Goal: Information Seeking & Learning: Learn about a topic

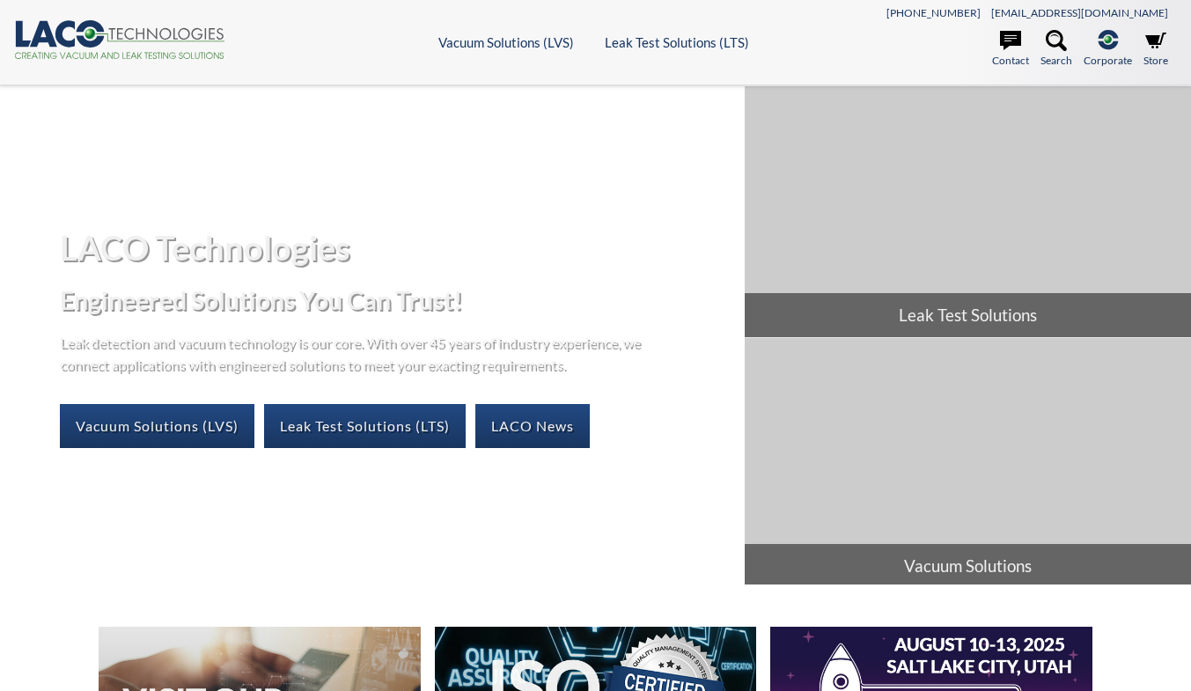
select select "Language Translate Widget"
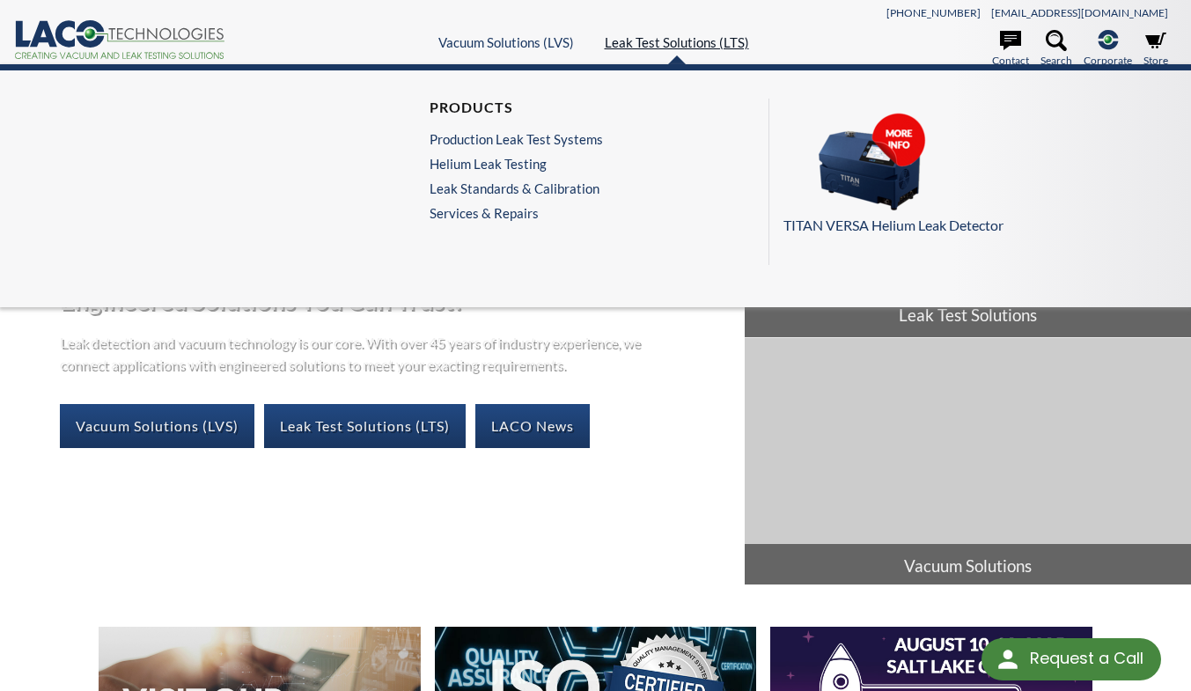
click at [668, 34] on link "Leak Test Solutions (LTS)" at bounding box center [677, 42] width 144 height 16
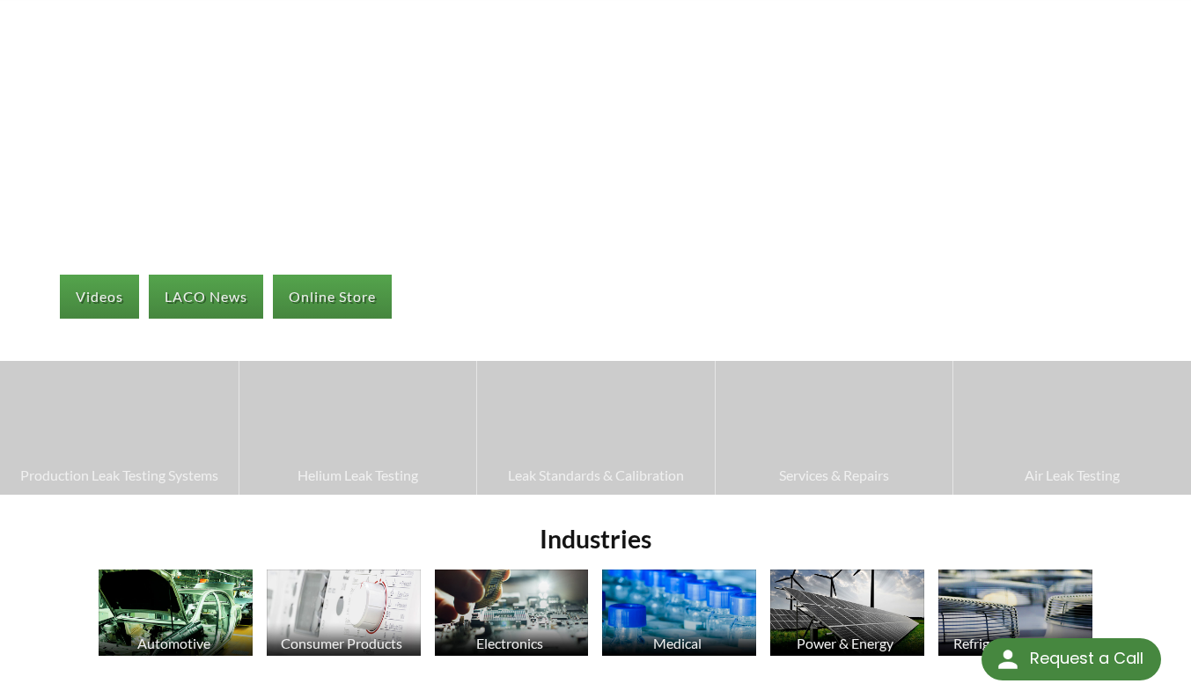
scroll to position [264, 0]
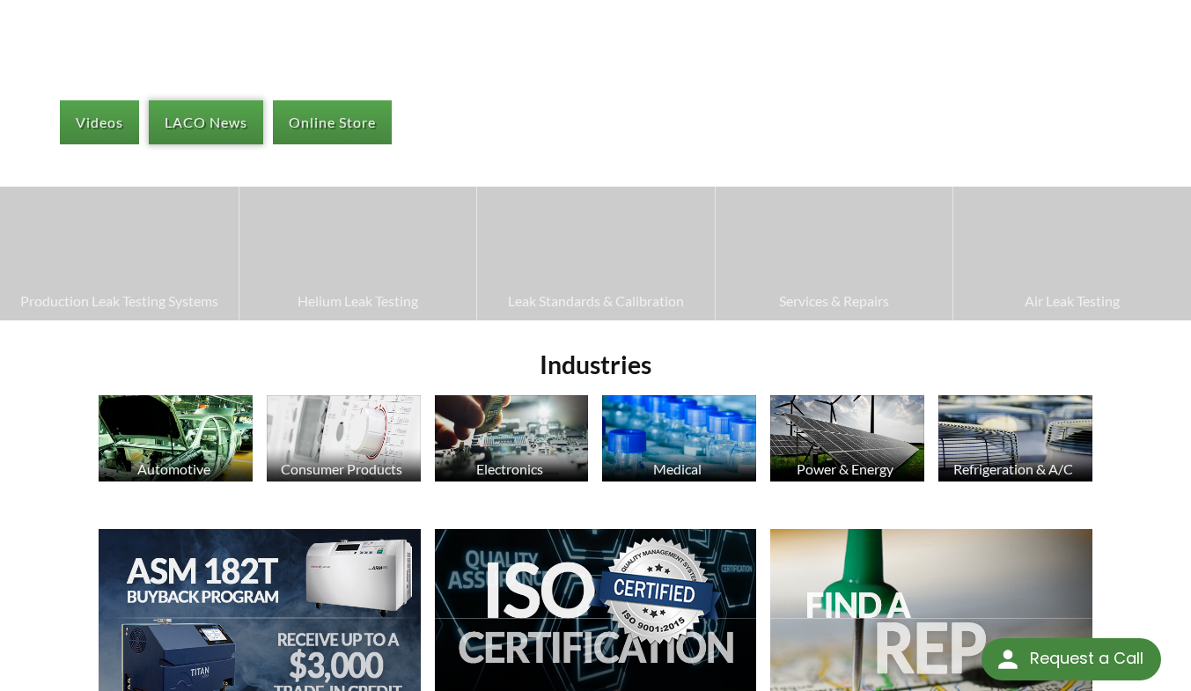
click at [201, 120] on link "LACO News" at bounding box center [206, 122] width 114 height 44
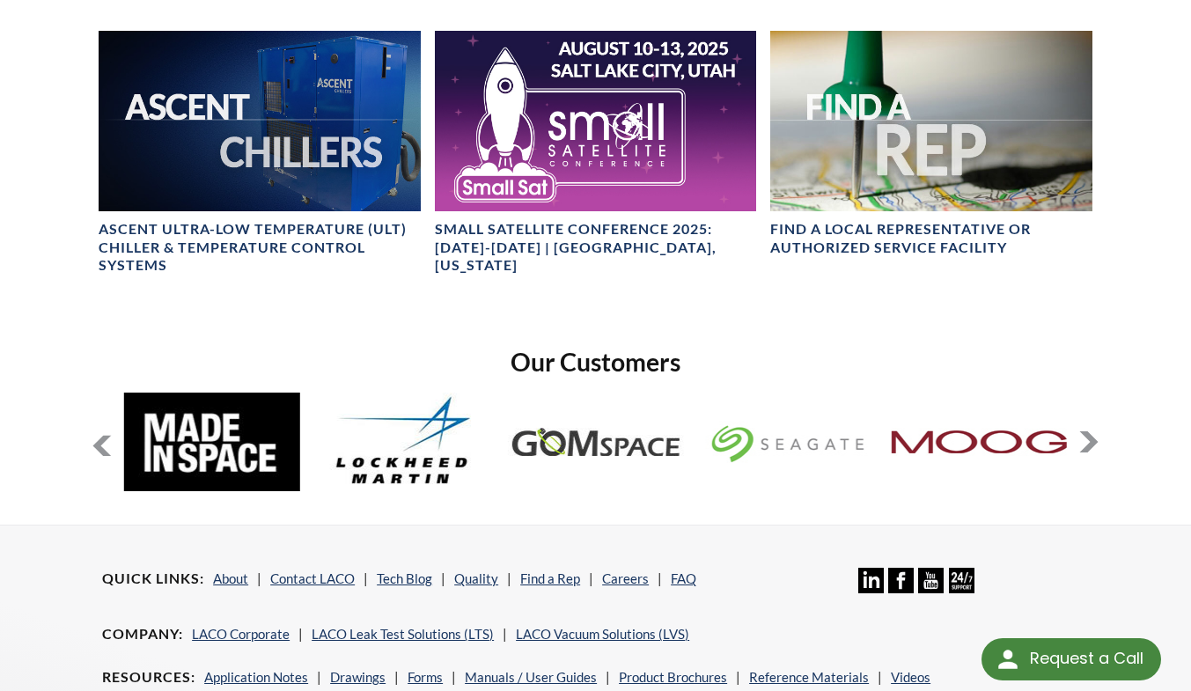
scroll to position [1056, 0]
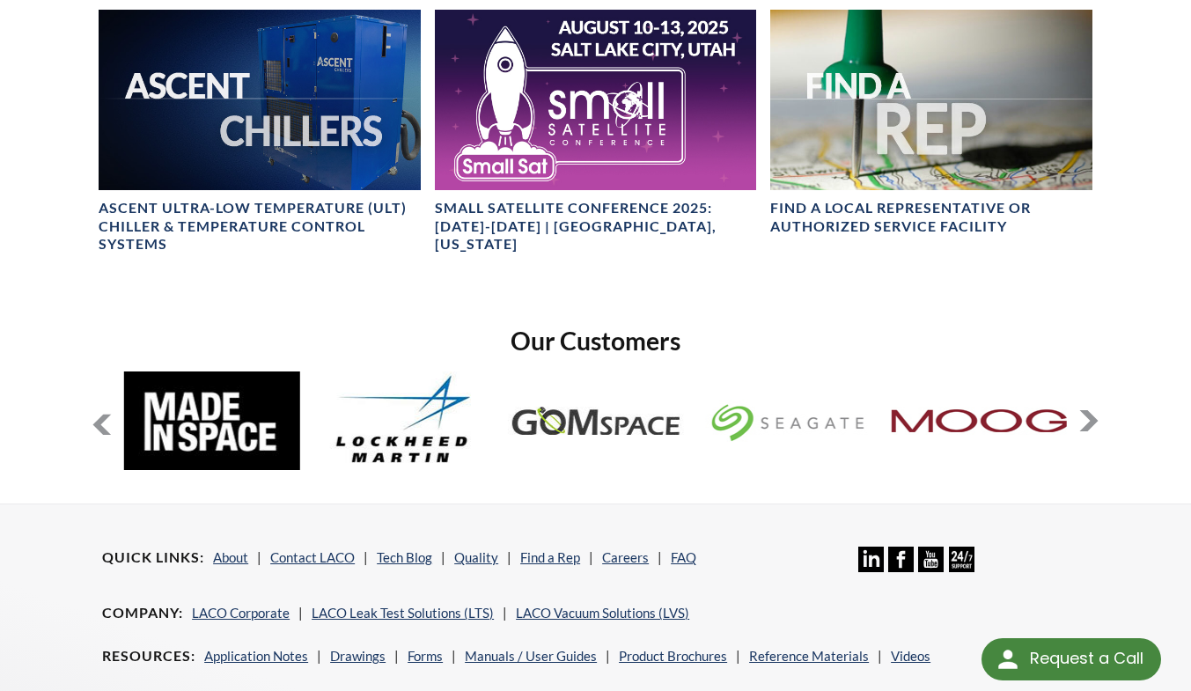
click at [1098, 420] on button at bounding box center [1088, 420] width 21 height 21
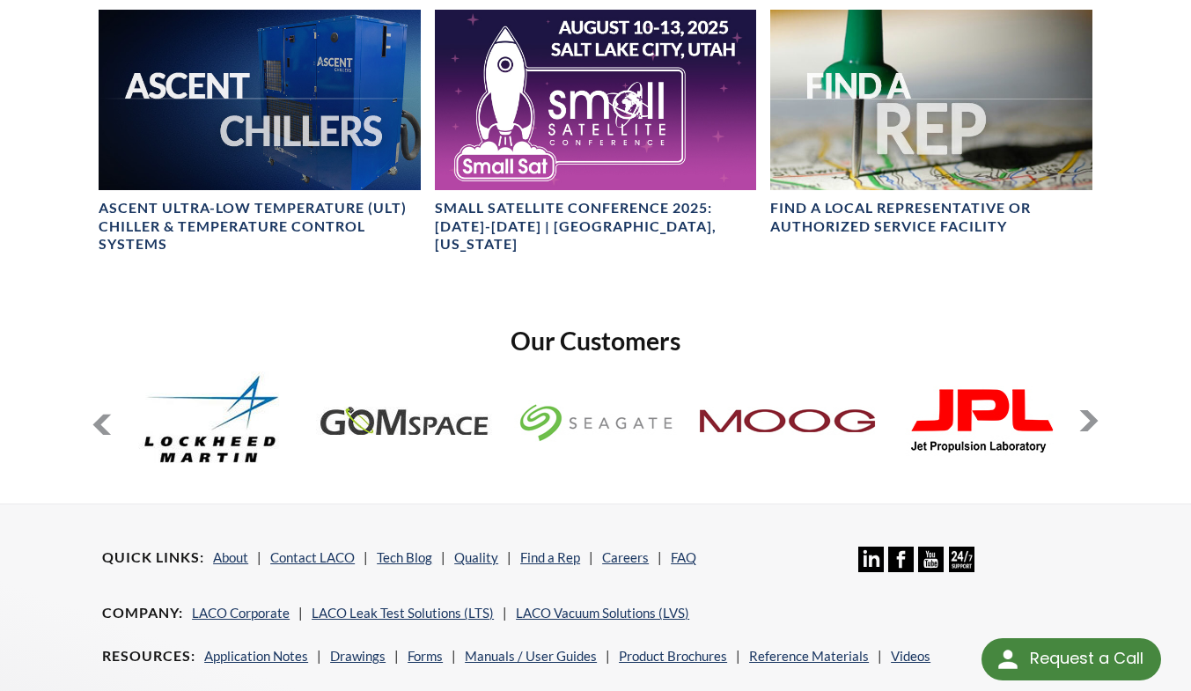
click at [1098, 420] on button at bounding box center [1088, 420] width 21 height 21
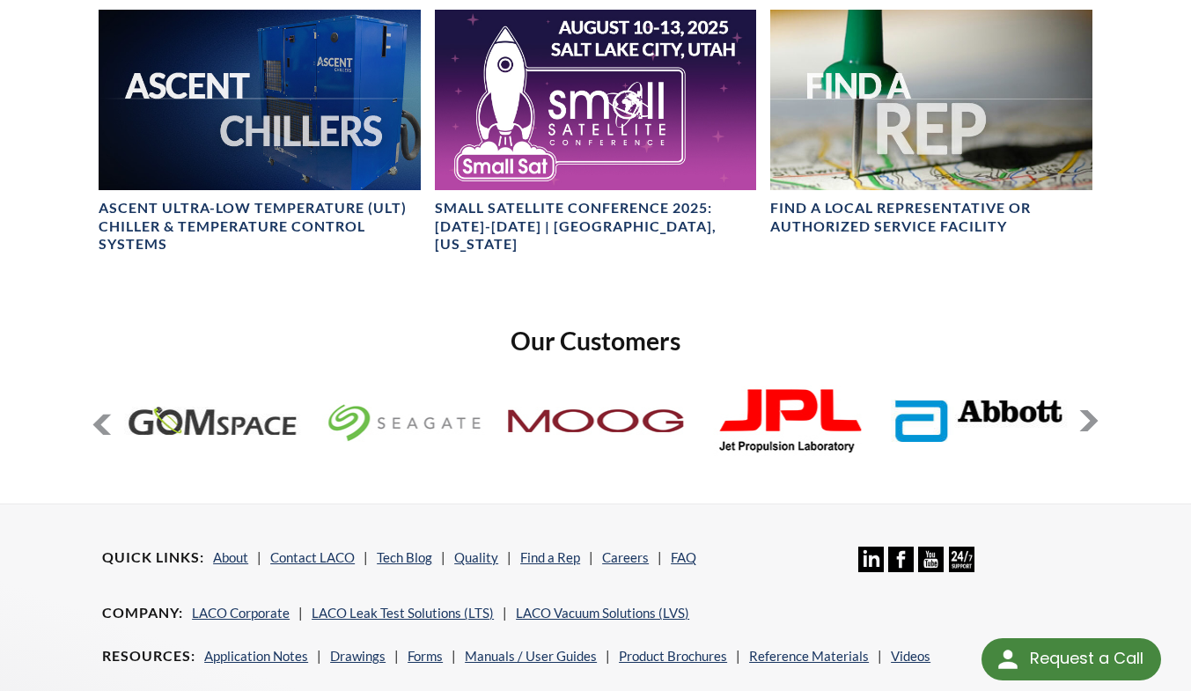
click at [1098, 420] on button at bounding box center [1088, 420] width 21 height 21
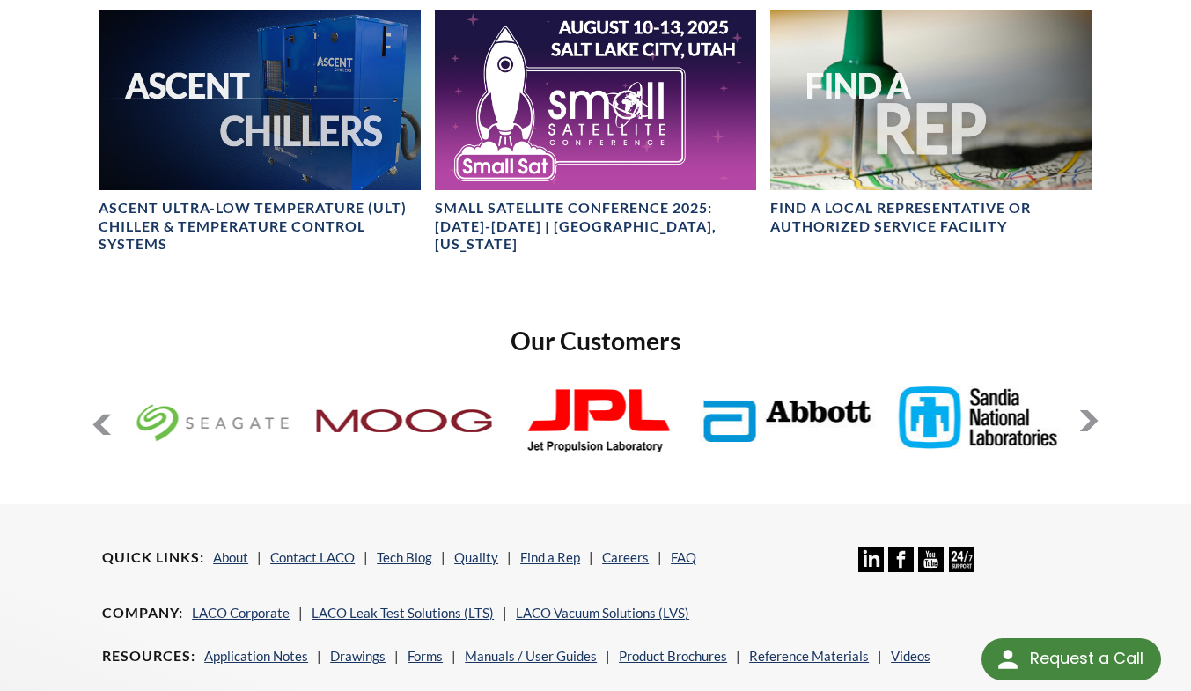
click at [1098, 420] on button at bounding box center [1088, 420] width 21 height 21
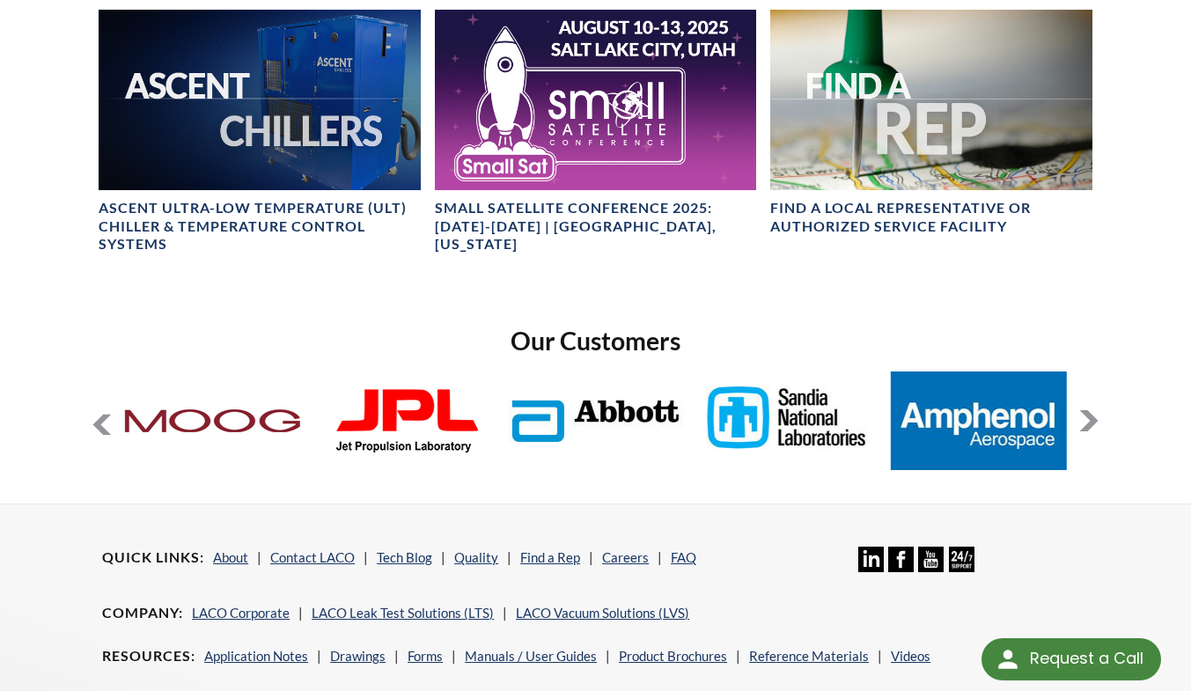
click at [1098, 420] on button at bounding box center [1088, 420] width 21 height 21
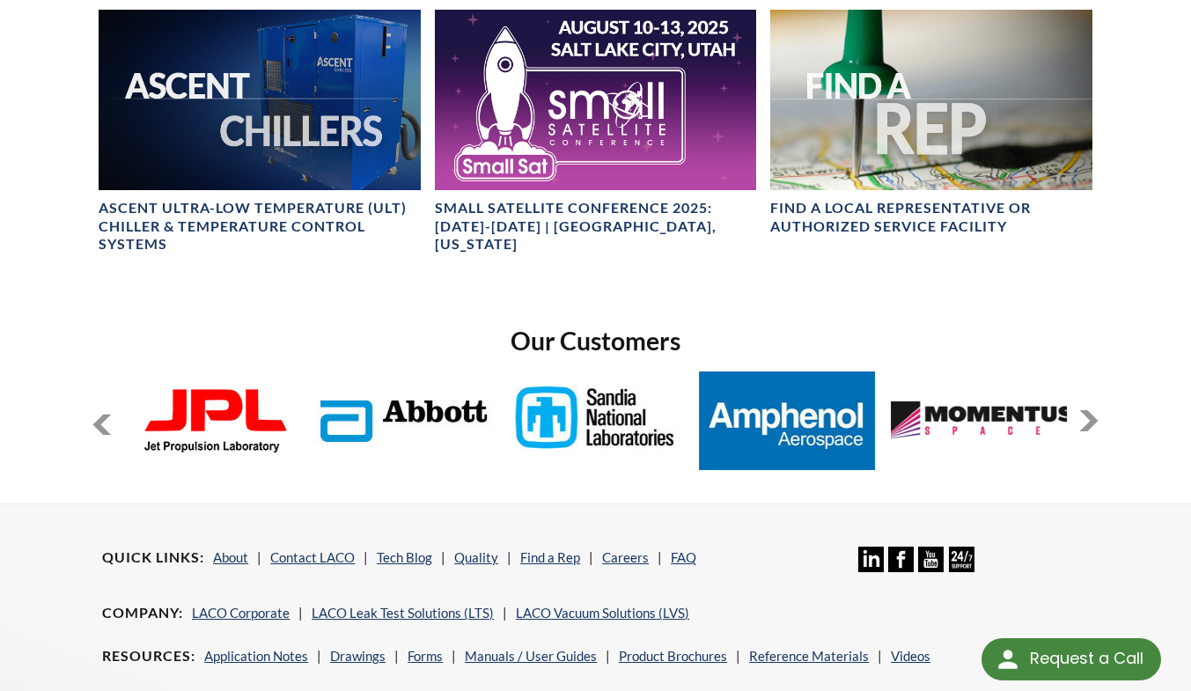
click at [1098, 420] on button at bounding box center [1088, 420] width 21 height 21
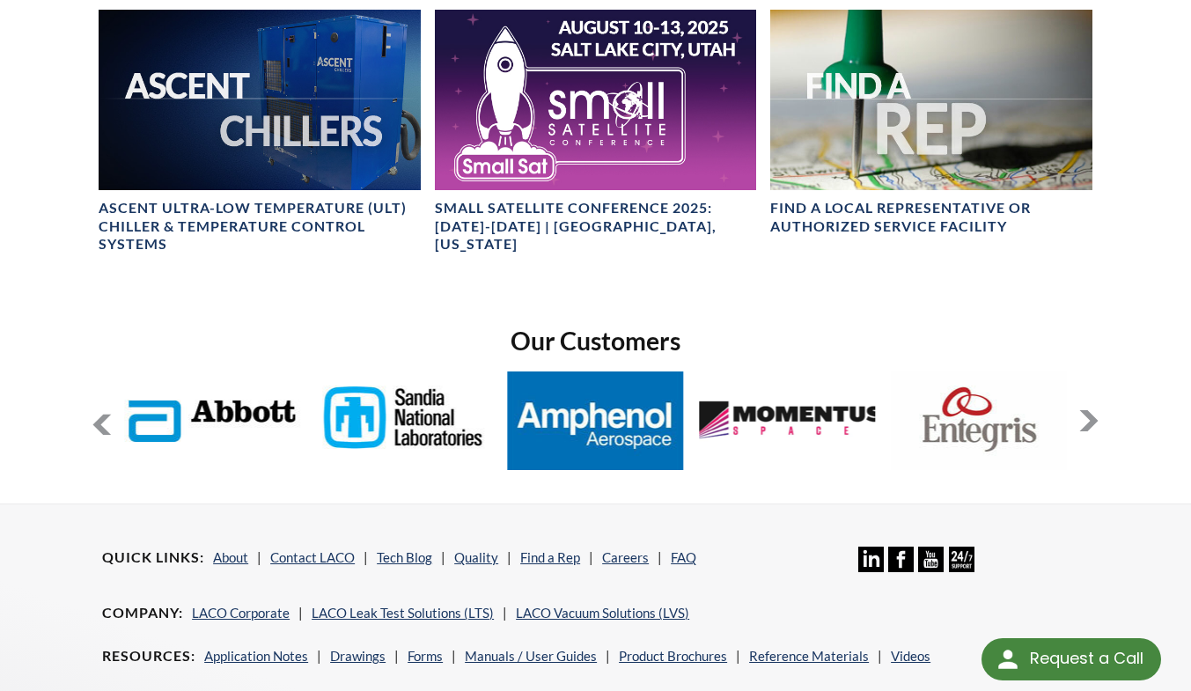
click at [1098, 420] on button at bounding box center [1088, 420] width 21 height 21
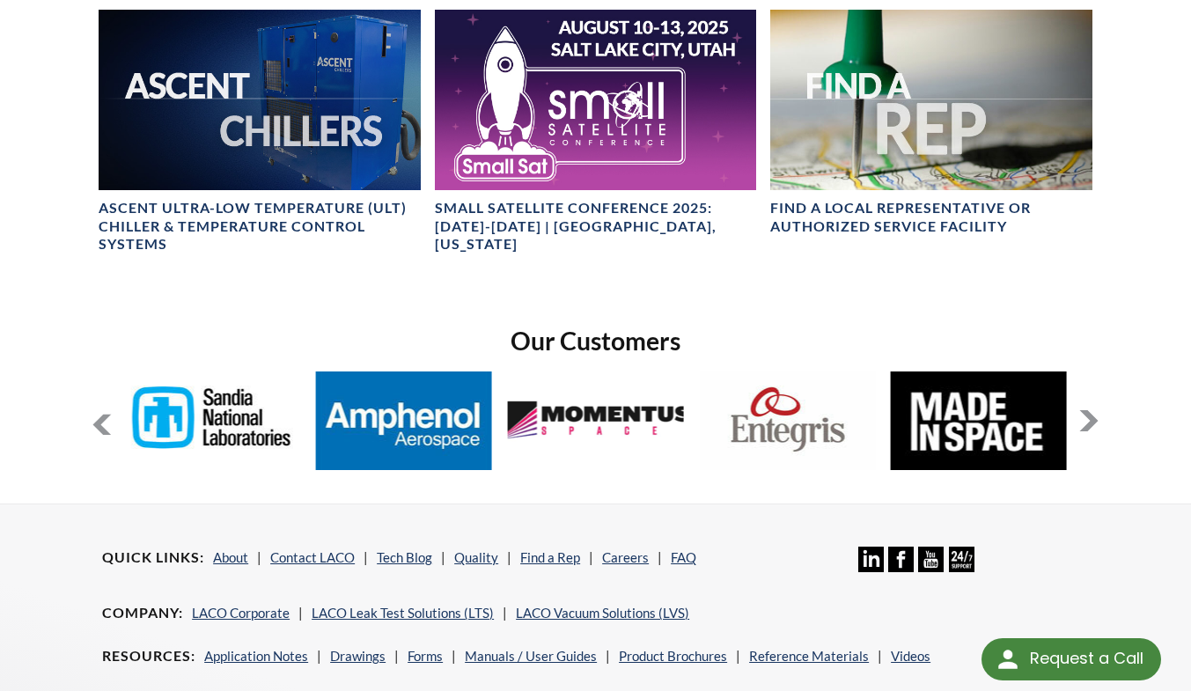
click at [1098, 420] on button at bounding box center [1088, 420] width 21 height 21
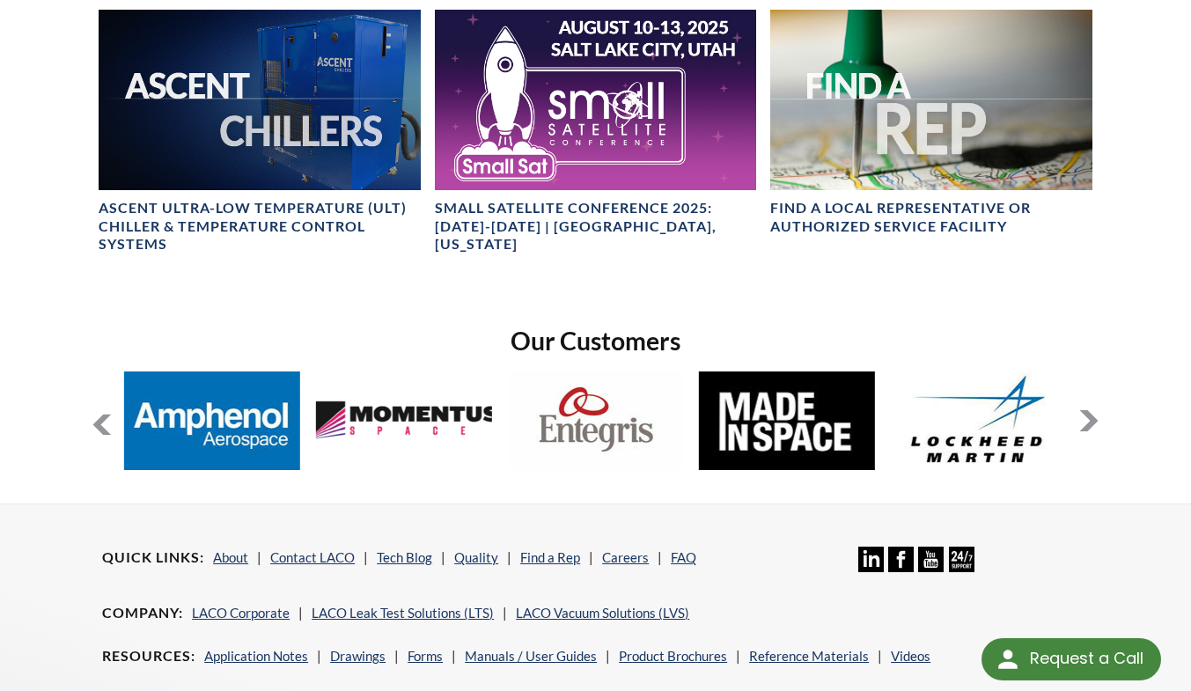
click at [1098, 420] on button at bounding box center [1088, 420] width 21 height 21
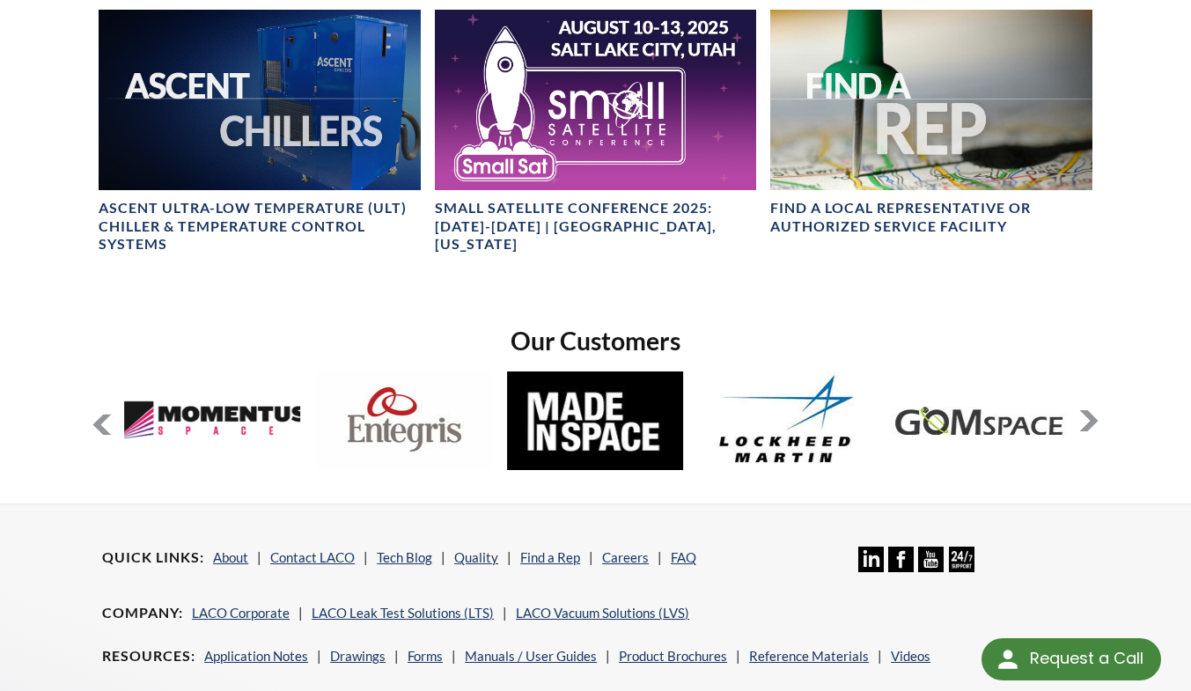
click at [1098, 420] on button at bounding box center [1088, 420] width 21 height 21
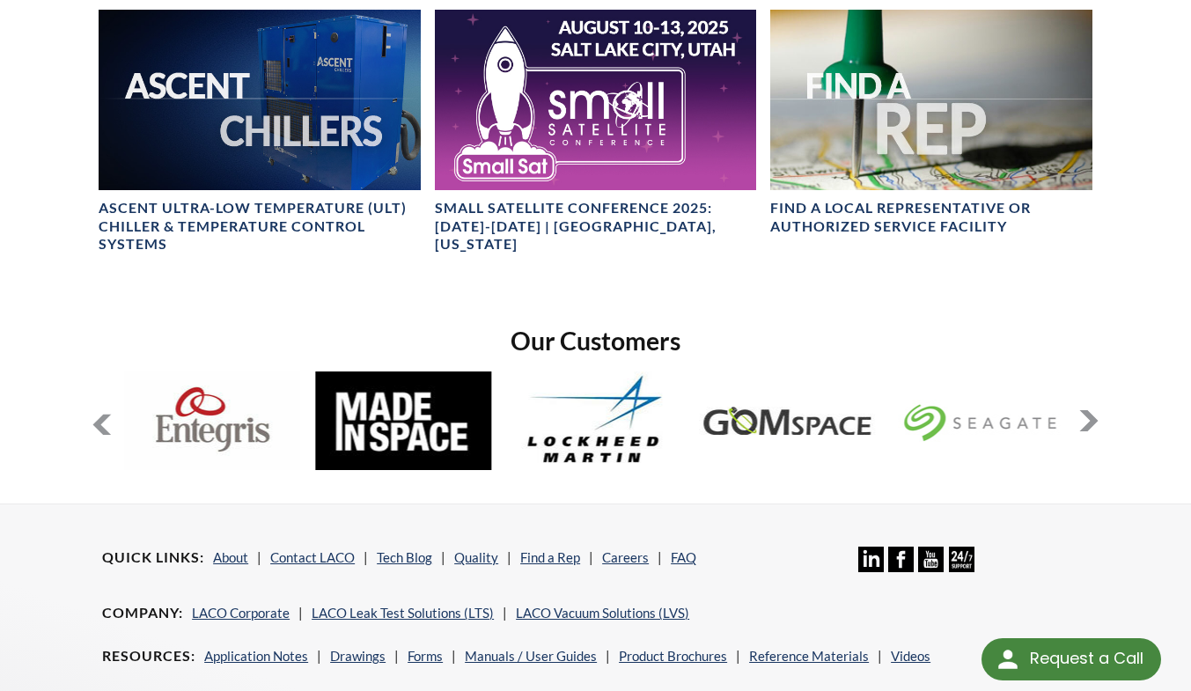
click at [1098, 420] on button at bounding box center [1088, 420] width 21 height 21
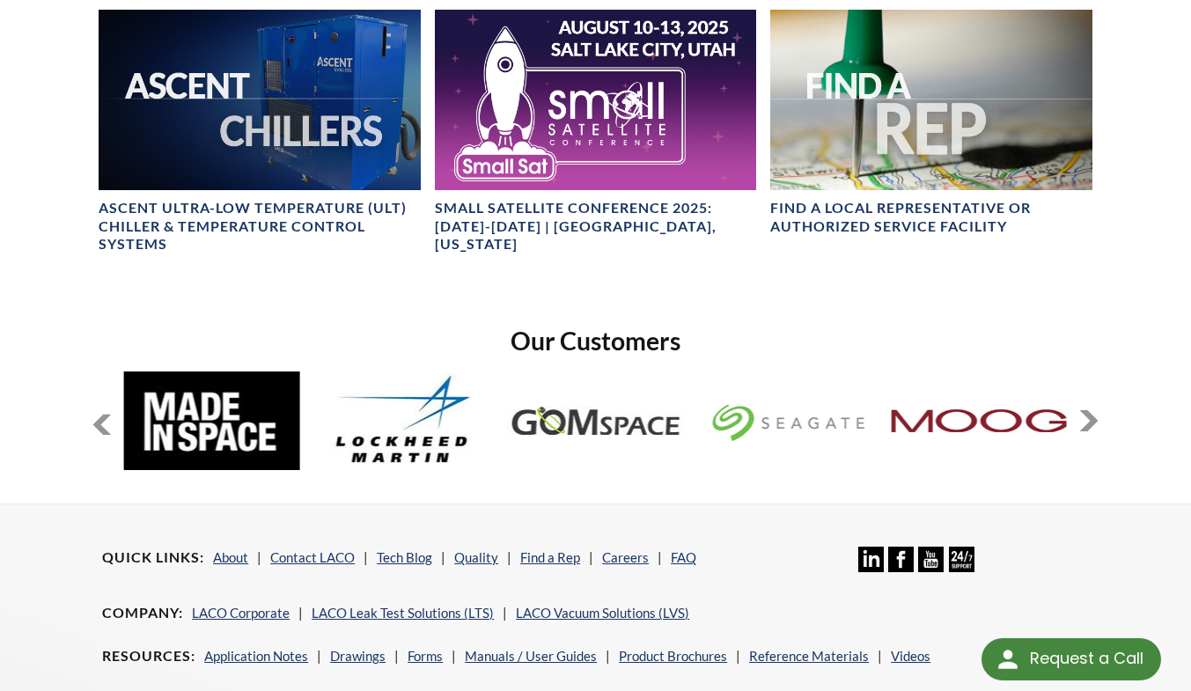
click at [1098, 420] on button at bounding box center [1088, 420] width 21 height 21
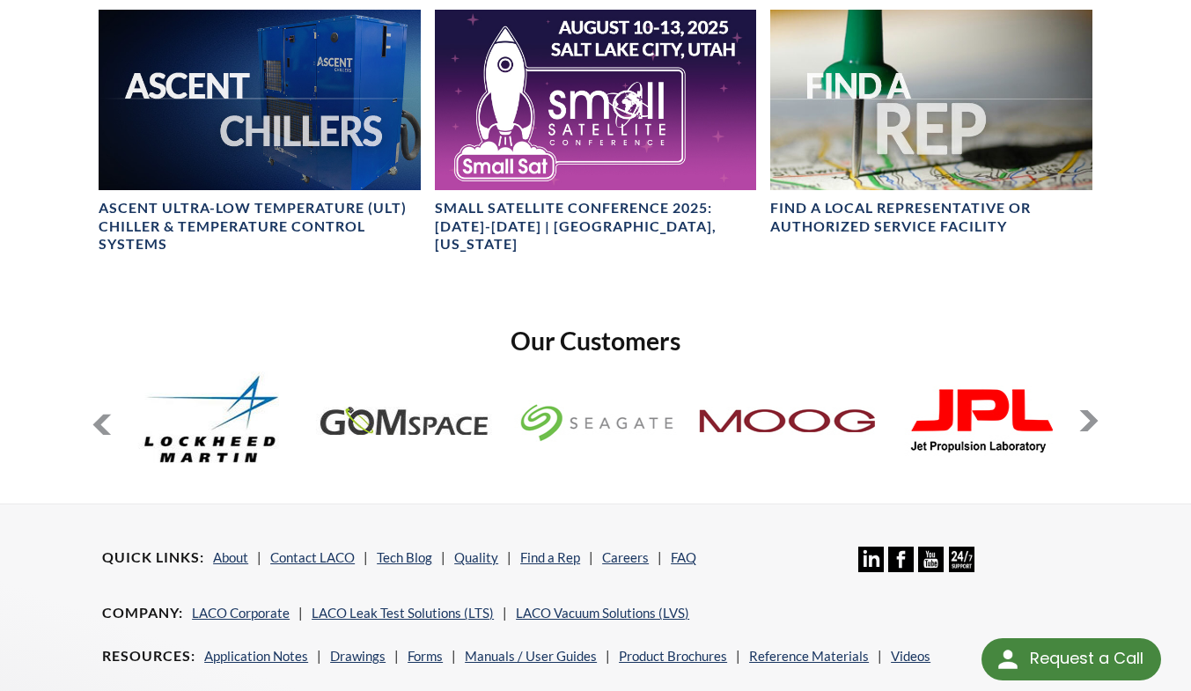
click at [1098, 420] on button at bounding box center [1088, 420] width 21 height 21
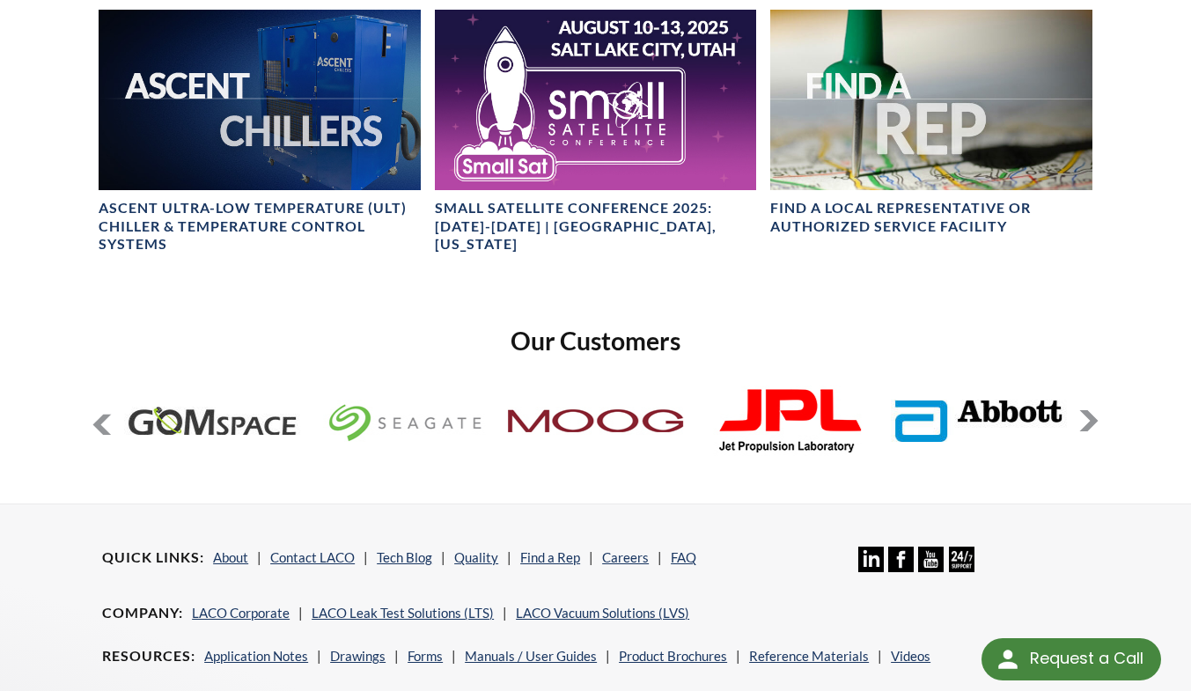
click at [1098, 420] on button at bounding box center [1088, 420] width 21 height 21
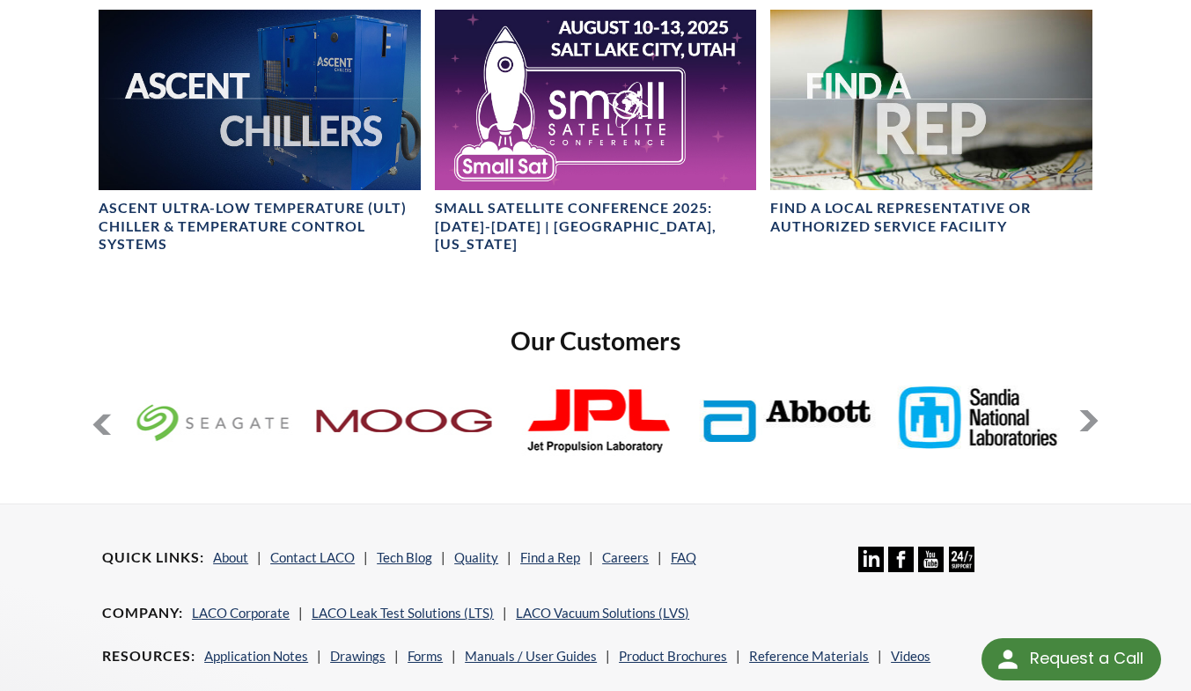
click at [1098, 420] on button at bounding box center [1088, 420] width 21 height 21
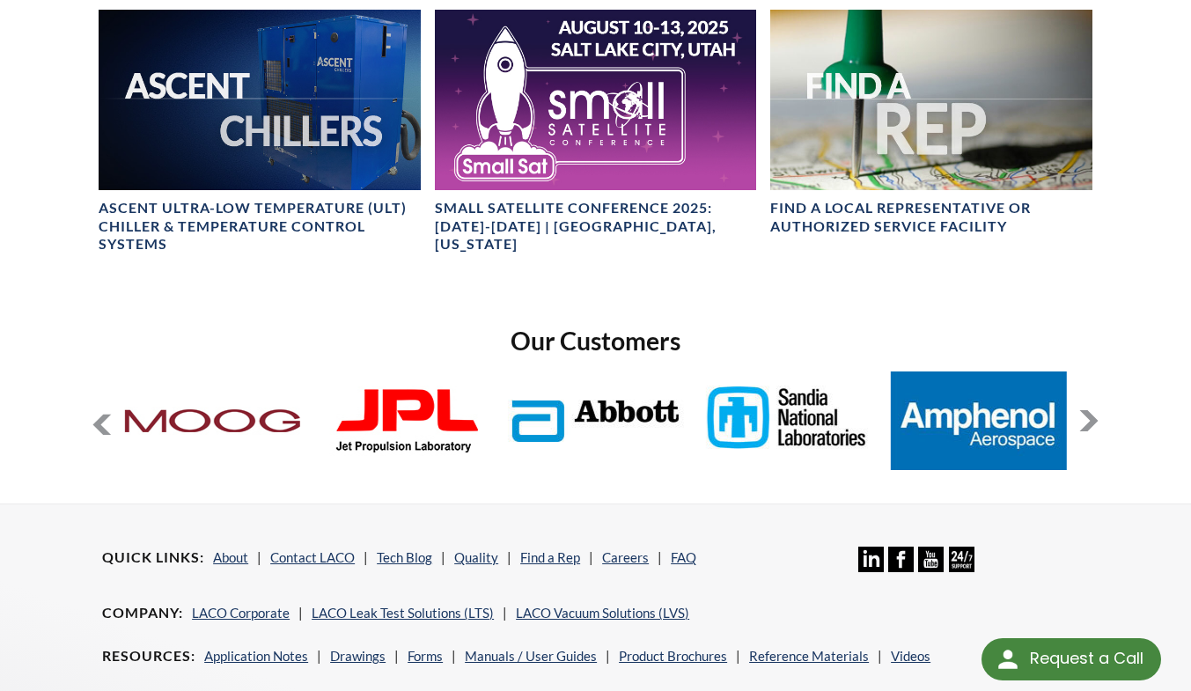
click at [1098, 420] on button at bounding box center [1088, 420] width 21 height 21
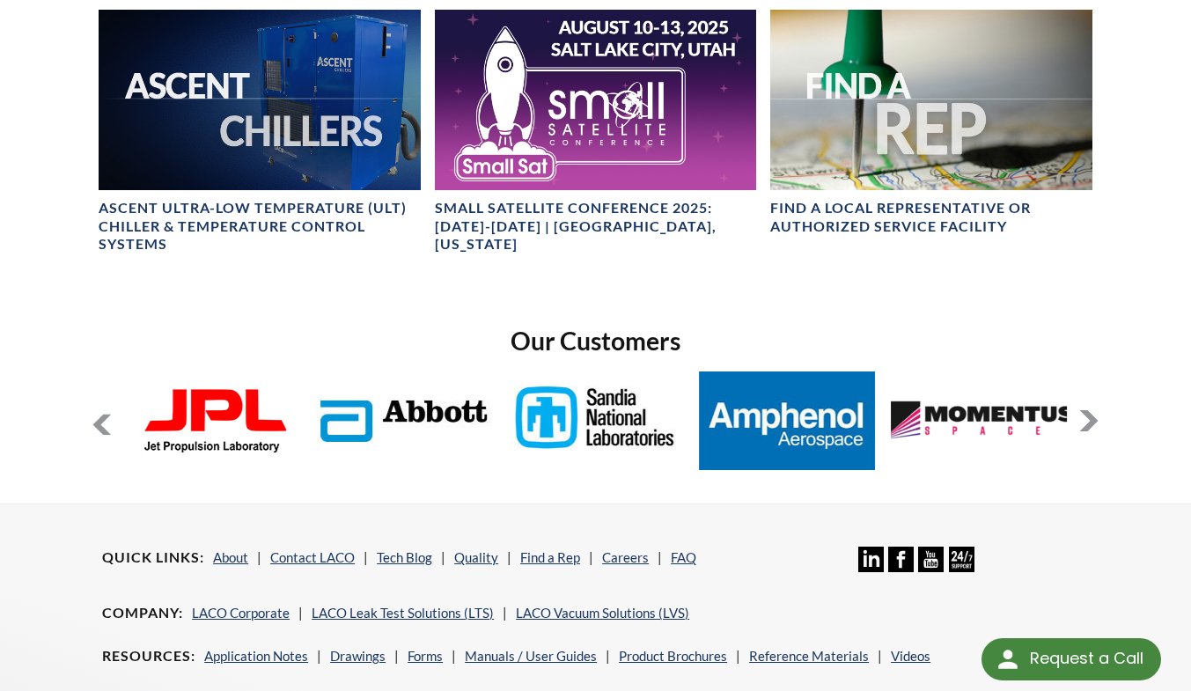
click at [1098, 420] on button at bounding box center [1088, 420] width 21 height 21
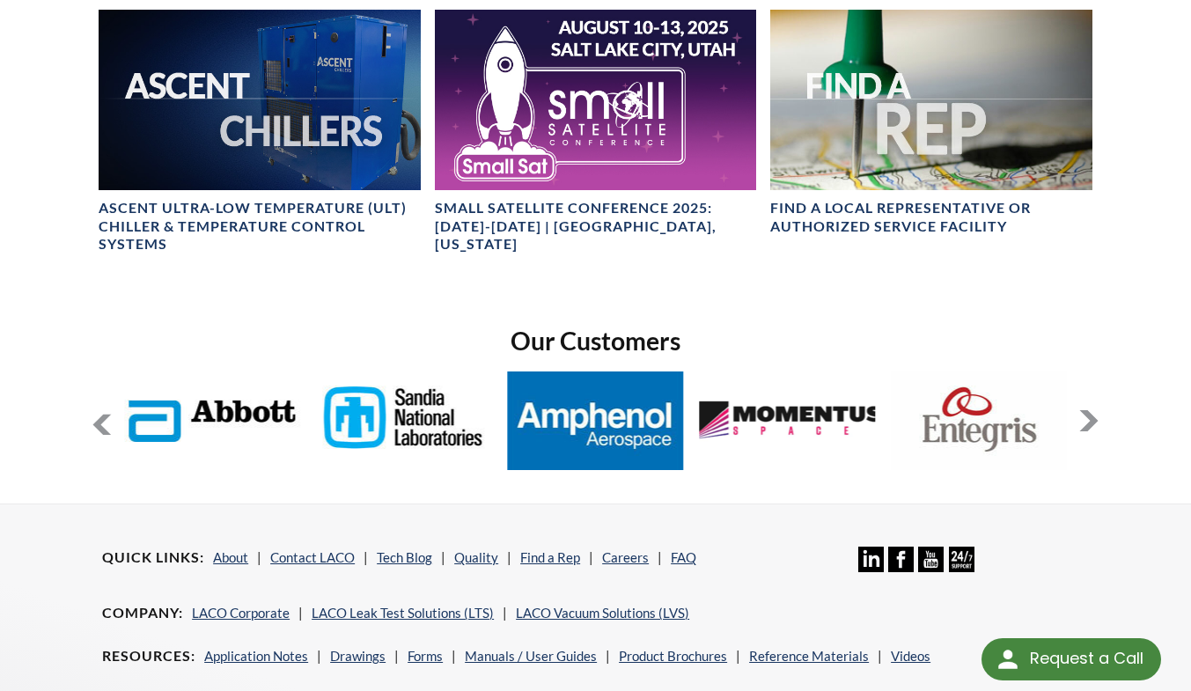
click at [1098, 420] on button at bounding box center [1088, 420] width 21 height 21
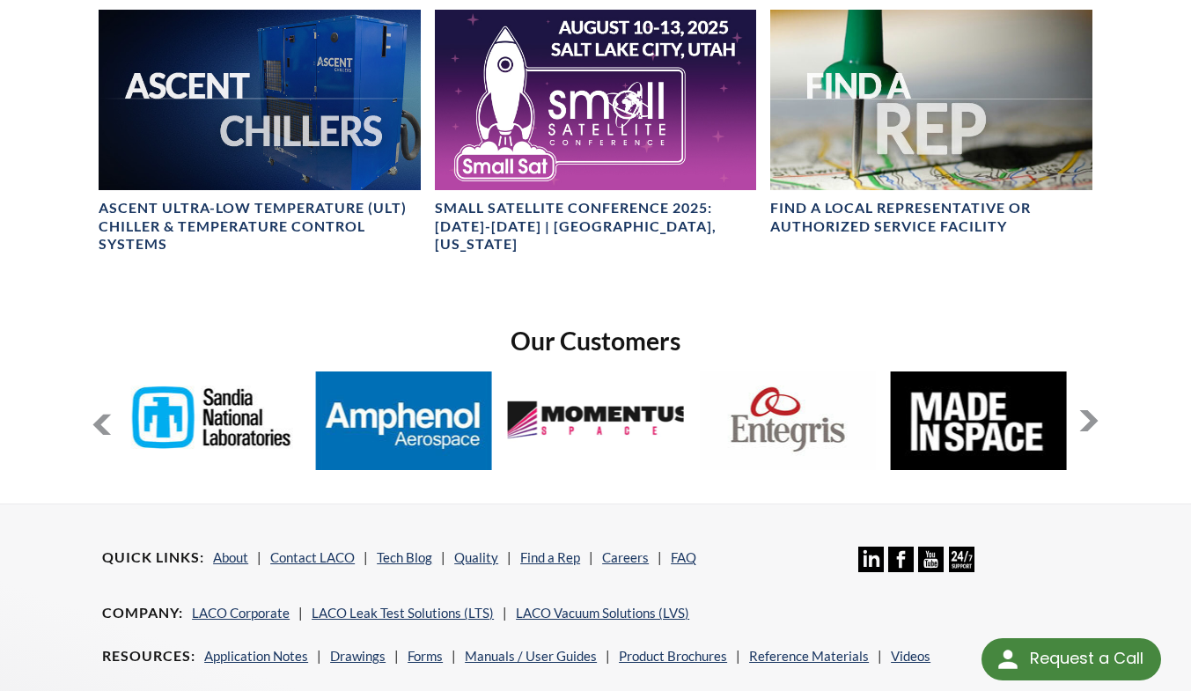
click at [1098, 420] on button at bounding box center [1088, 420] width 21 height 21
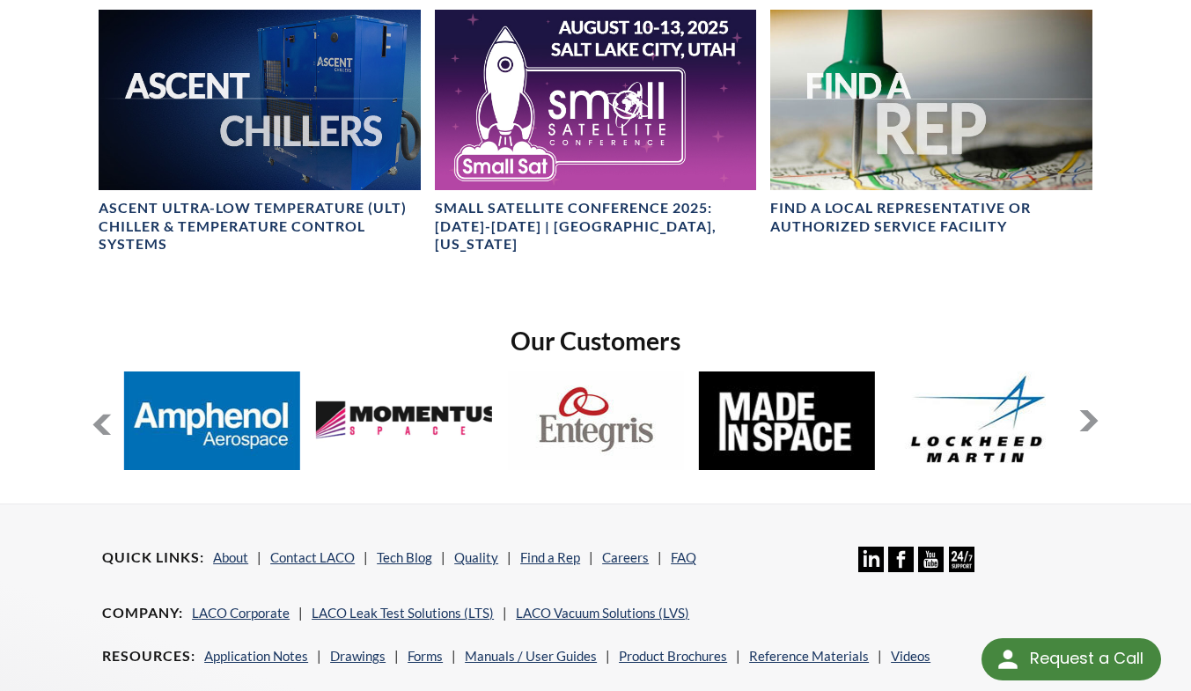
click at [1098, 420] on button at bounding box center [1088, 420] width 21 height 21
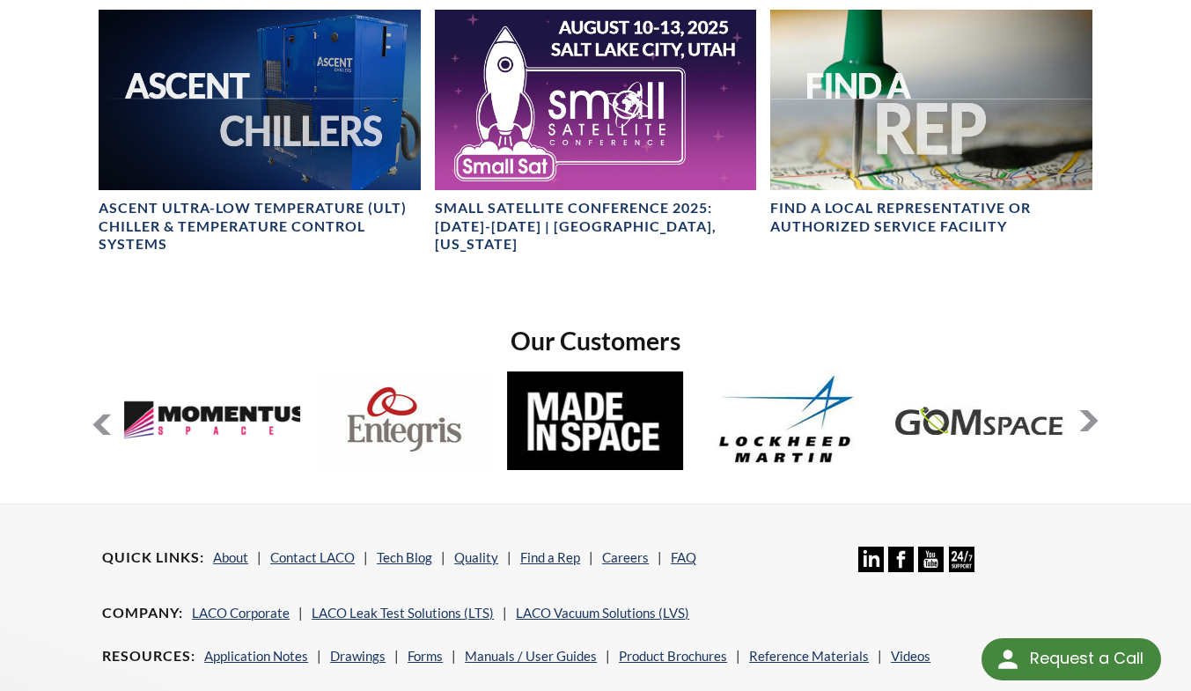
click at [1098, 420] on button at bounding box center [1088, 420] width 21 height 21
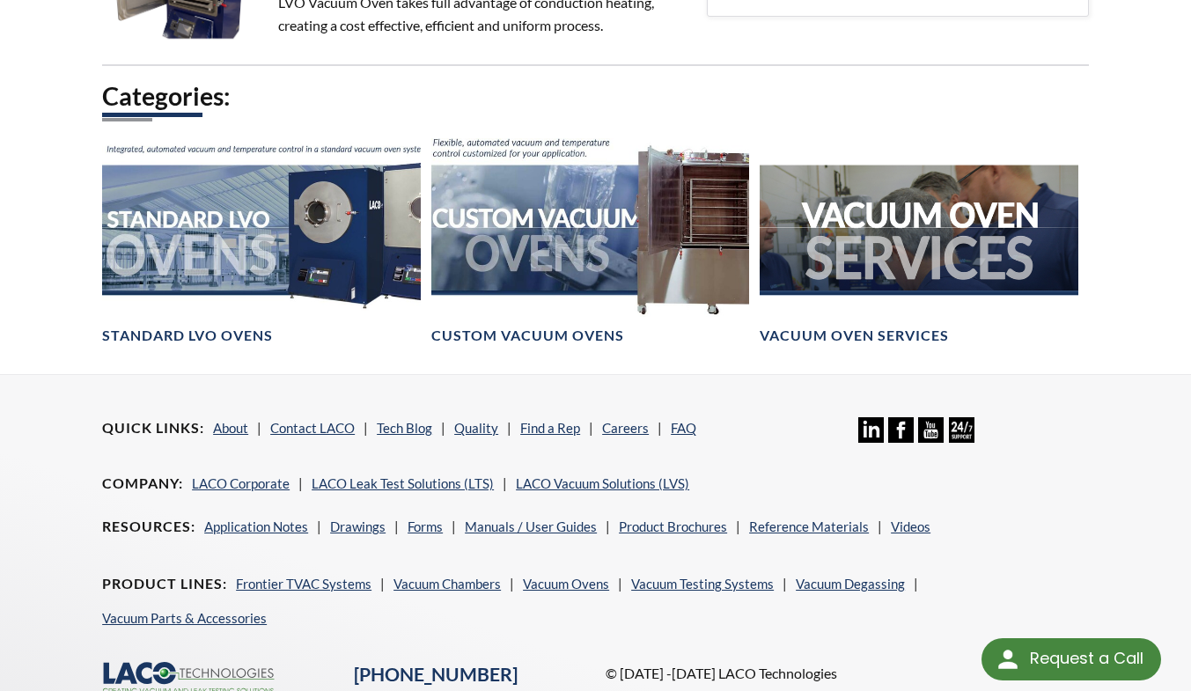
scroll to position [1271, 0]
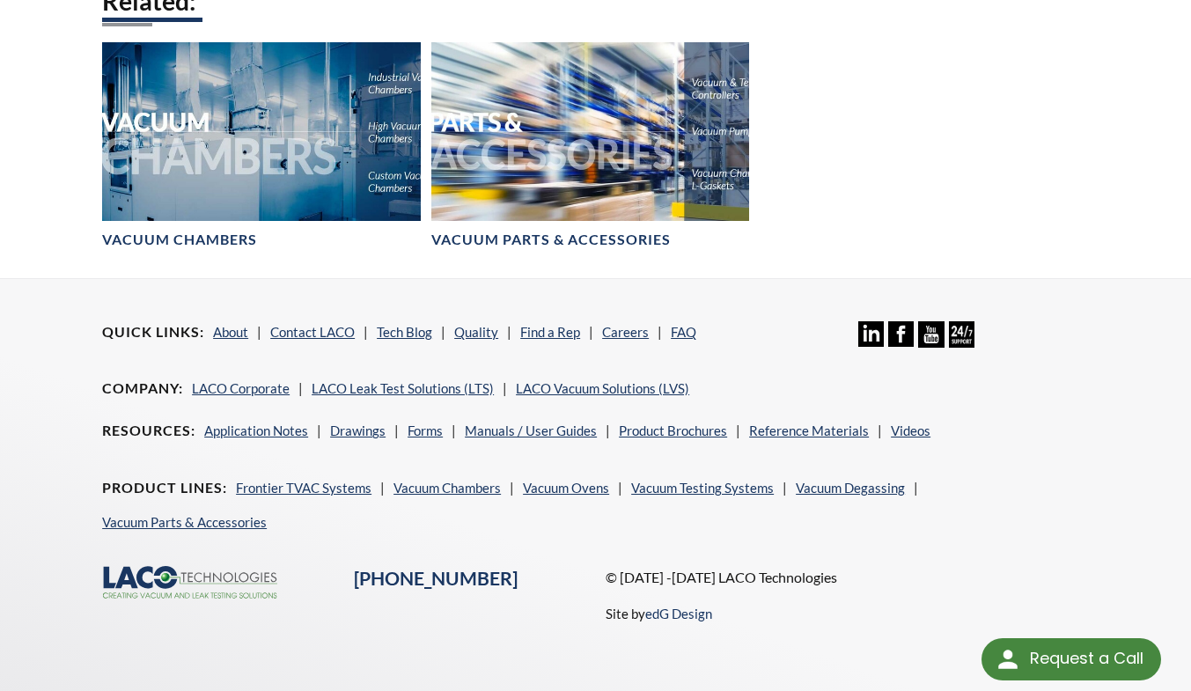
scroll to position [1949, 0]
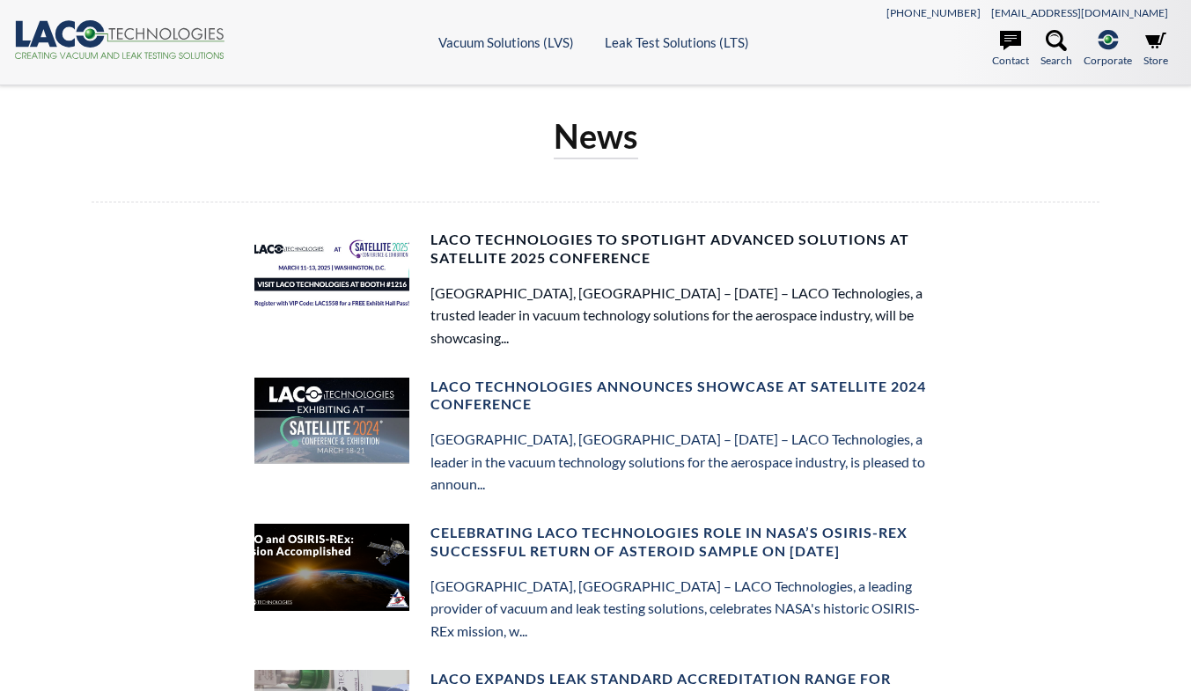
select select "Language Translate Widget"
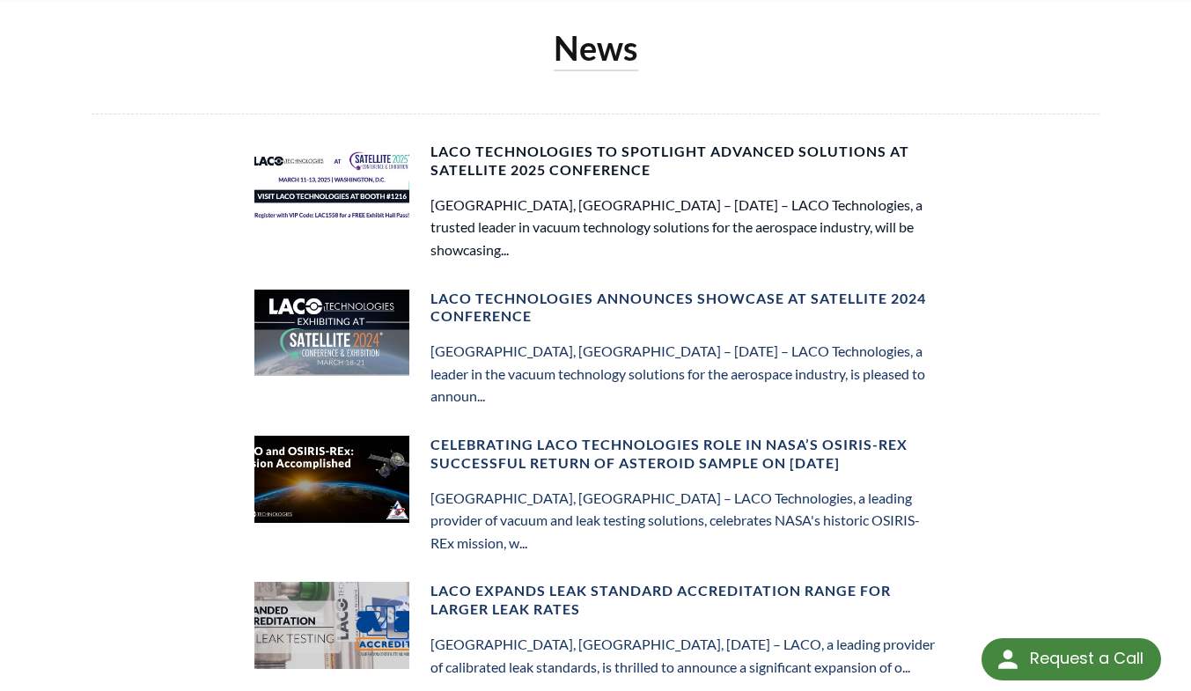
click at [523, 164] on h4 "LACO Technologies to Spotlight Advanced Solutions at Satellite 2025 Conference" at bounding box center [683, 161] width 507 height 37
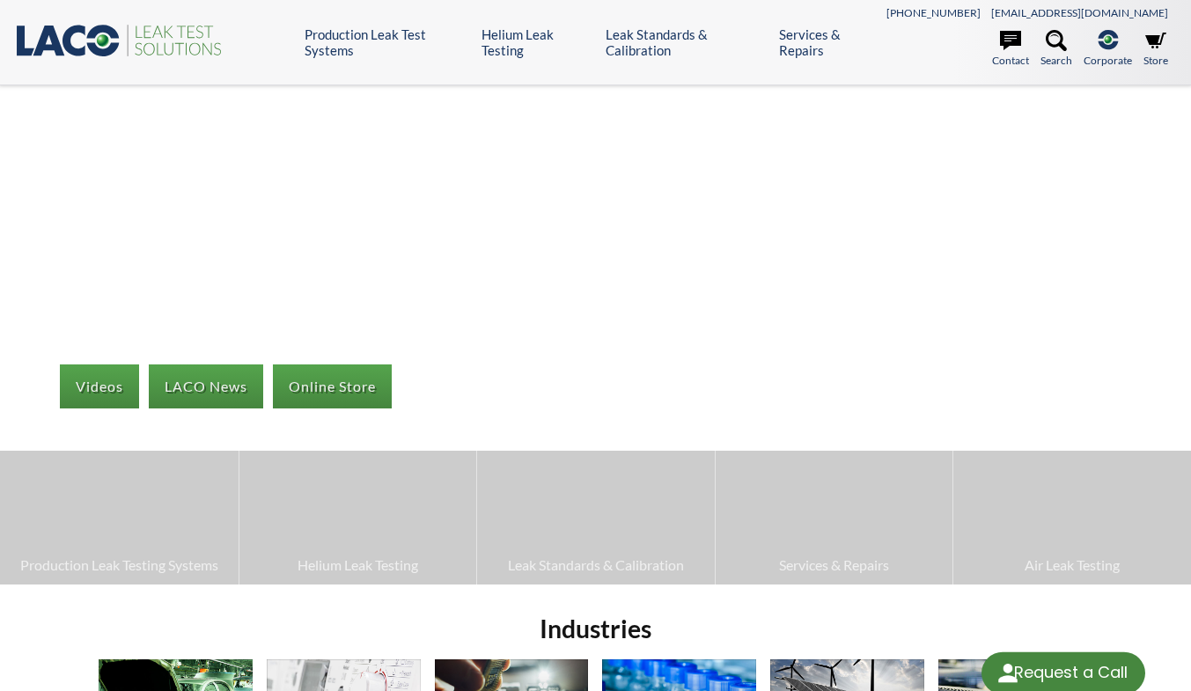
select select "Language Translate Widget"
